Goal: Information Seeking & Learning: Learn about a topic

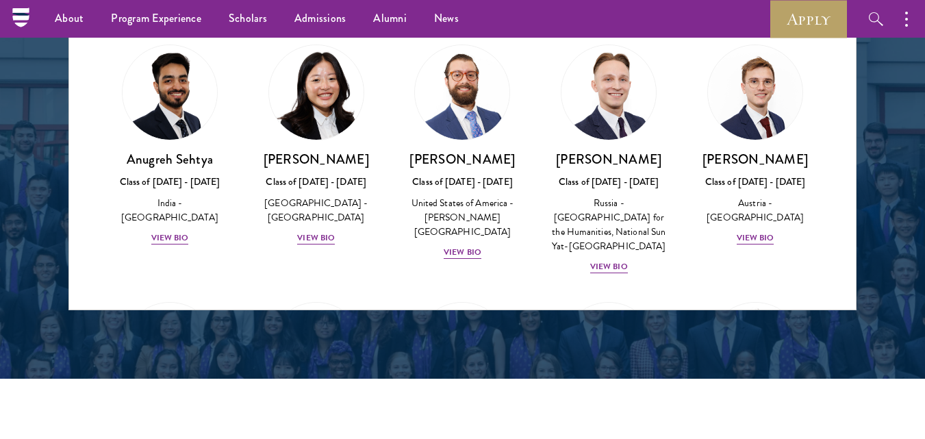
scroll to position [1828, 0]
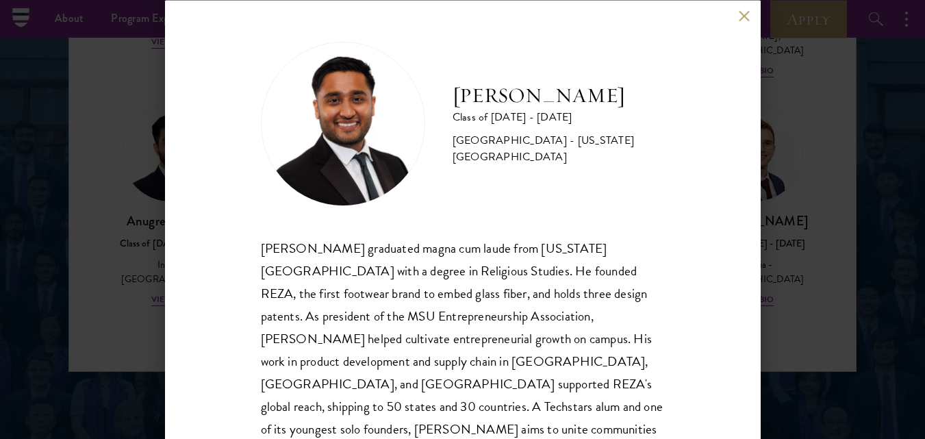
click at [747, 18] on button at bounding box center [744, 16] width 12 height 12
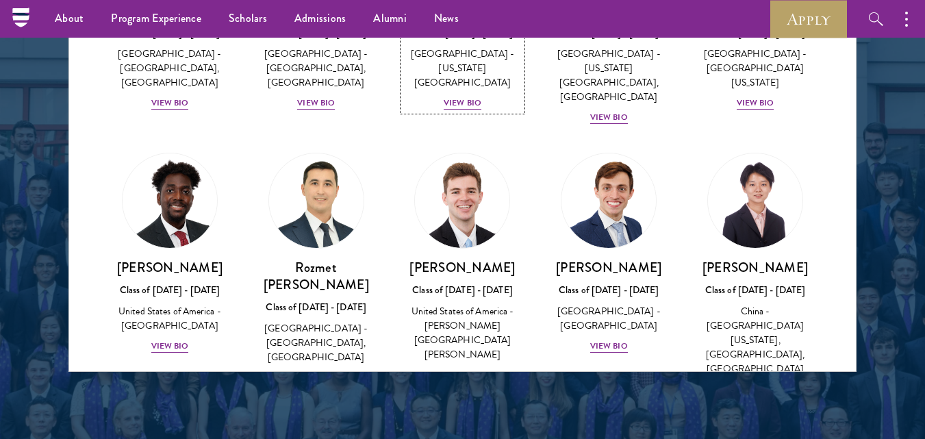
scroll to position [6183, 0]
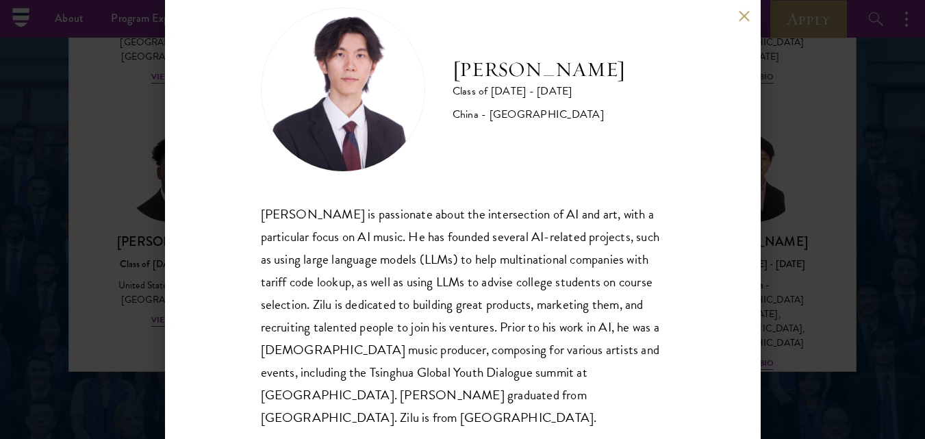
scroll to position [42, 0]
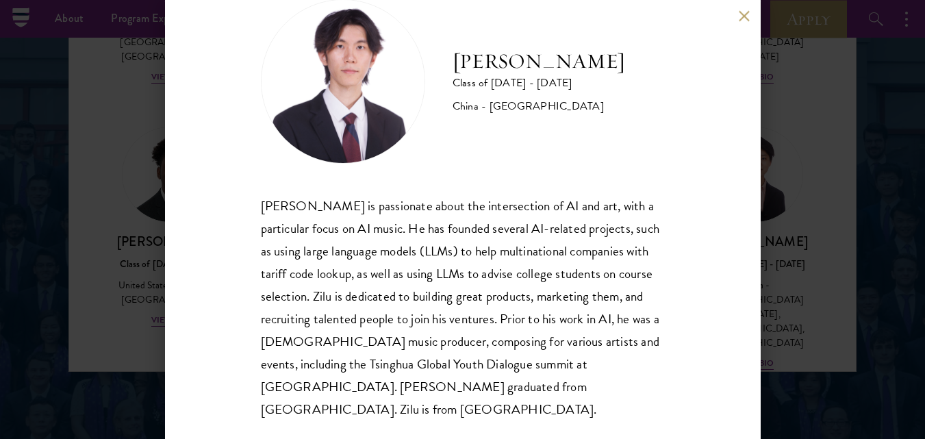
click at [745, 21] on button at bounding box center [744, 16] width 12 height 12
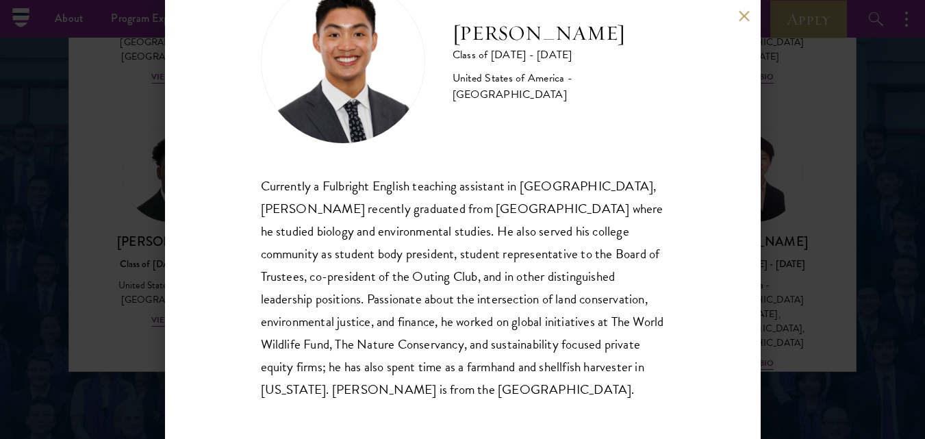
scroll to position [64, 0]
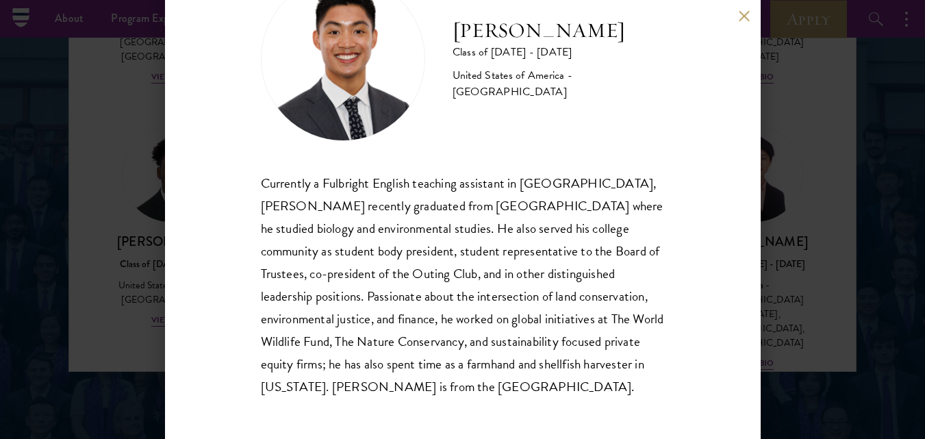
click at [745, 18] on button at bounding box center [744, 16] width 12 height 12
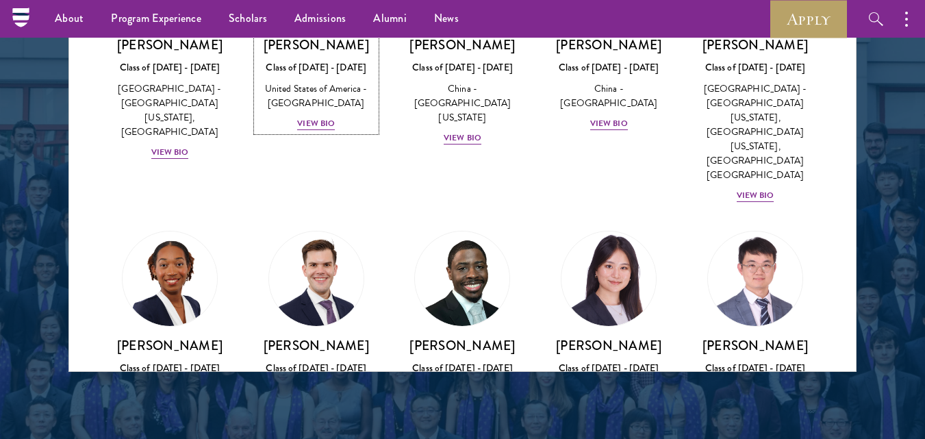
scroll to position [6703, 0]
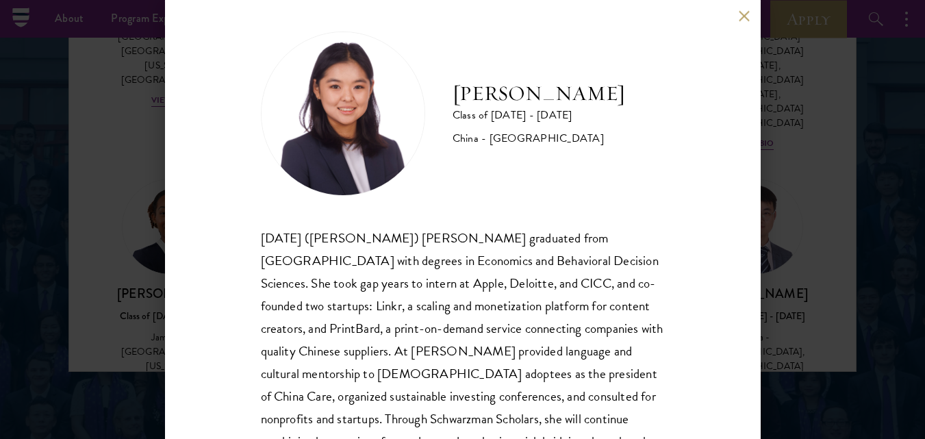
scroll to position [6, 0]
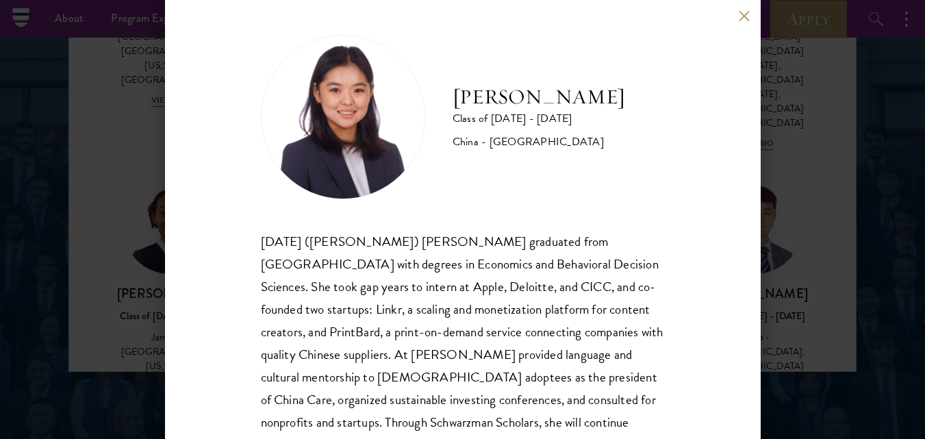
click at [738, 15] on button at bounding box center [744, 16] width 12 height 12
